Goal: Task Accomplishment & Management: Manage account settings

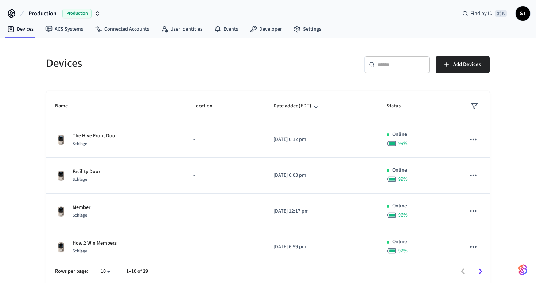
click at [97, 13] on icon "button" at bounding box center [97, 14] width 6 height 6
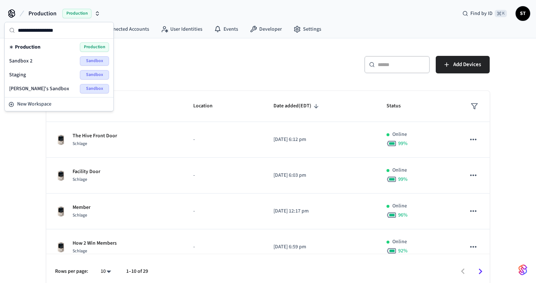
click at [40, 90] on span "[PERSON_NAME]'s Sandbox" at bounding box center [39, 88] width 60 height 7
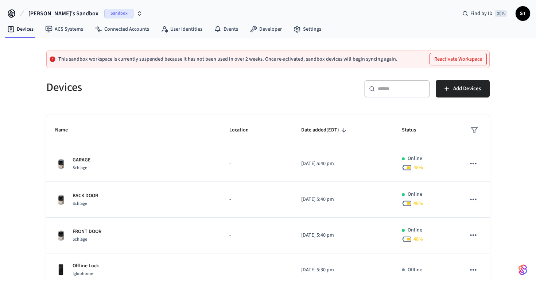
click at [441, 61] on button "Reactivate Workspace" at bounding box center [458, 59] width 57 height 12
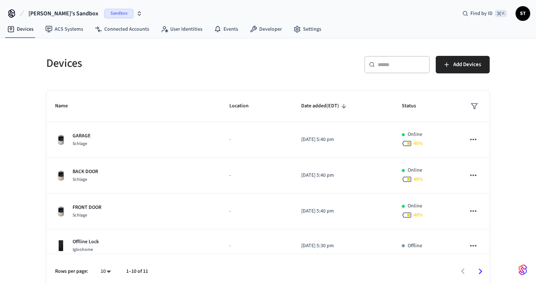
click at [138, 15] on icon "button" at bounding box center [139, 14] width 3 height 1
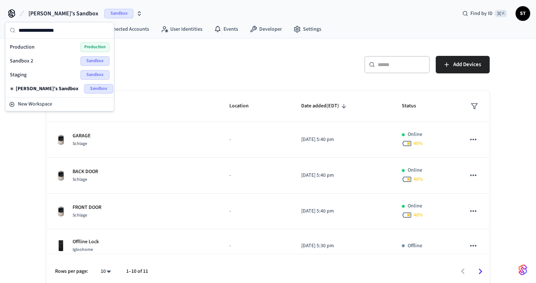
click at [55, 58] on div "Sandbox 2 Sandbox" at bounding box center [60, 60] width 100 height 9
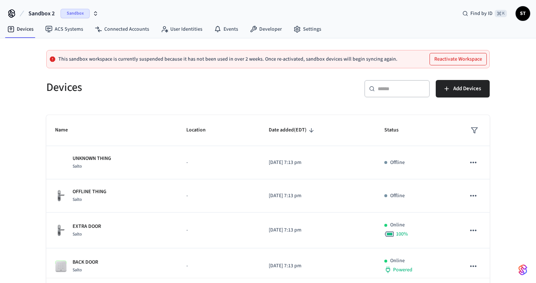
click at [443, 59] on button "Reactivate Workspace" at bounding box center [458, 59] width 57 height 12
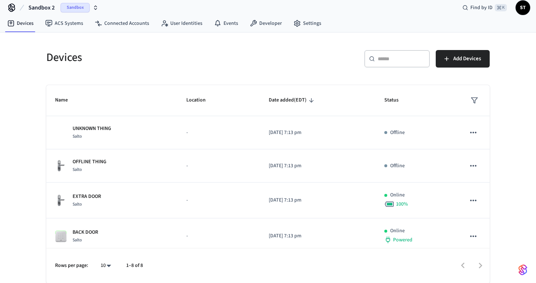
click at [81, 10] on span "Sandbox" at bounding box center [75, 7] width 29 height 9
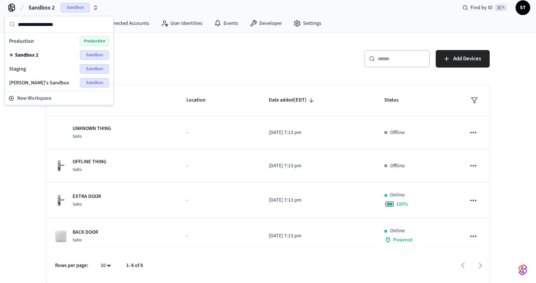
click at [45, 69] on div "Staging Sandbox" at bounding box center [59, 68] width 100 height 9
